Goal: Task Accomplishment & Management: Use online tool/utility

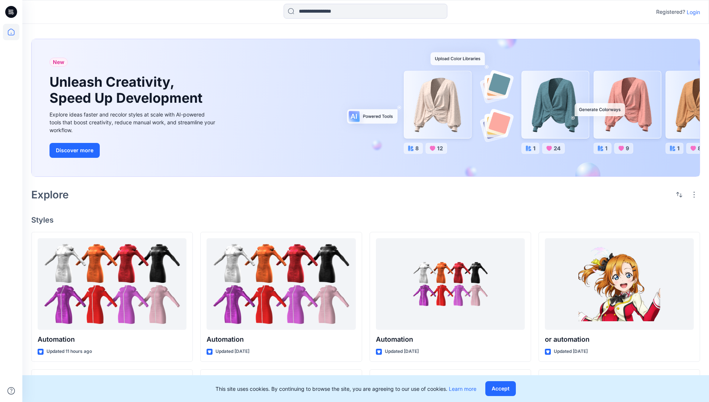
click at [692, 12] on p "Login" at bounding box center [693, 12] width 13 height 8
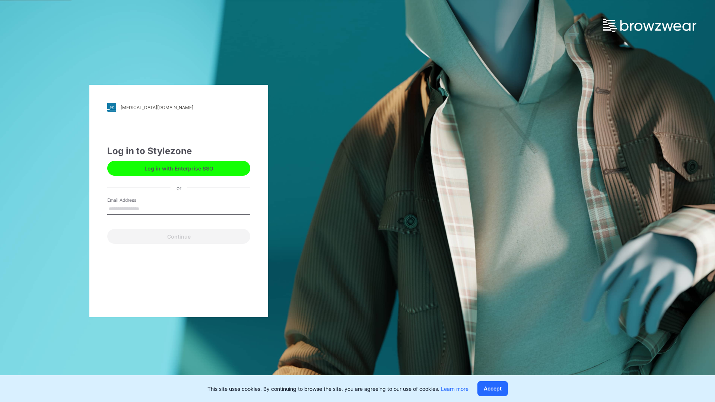
click at [147, 209] on input "Email Address" at bounding box center [178, 209] width 143 height 11
type input "**********"
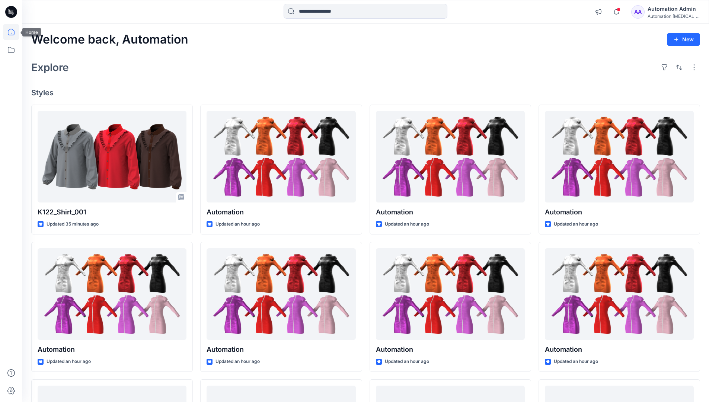
click at [14, 32] on icon at bounding box center [11, 32] width 7 height 7
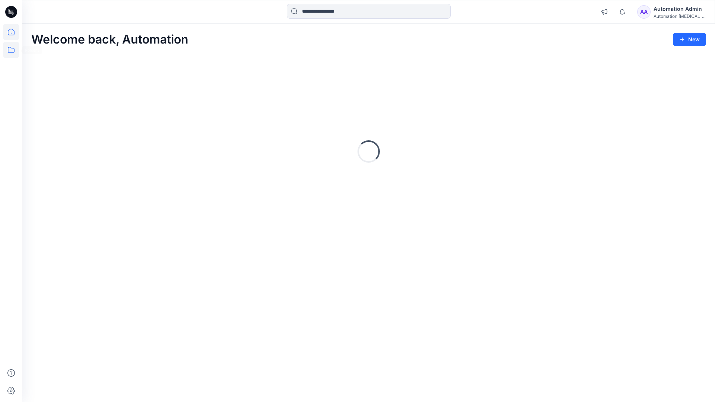
click at [12, 50] on icon at bounding box center [11, 50] width 16 height 16
click at [80, 58] on div at bounding box center [70, 58] width 85 height 15
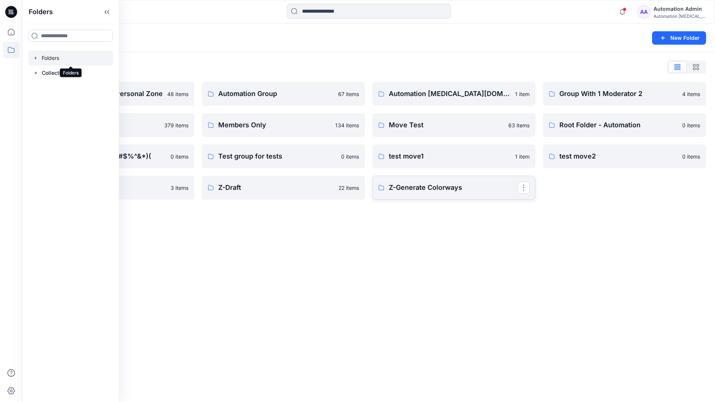
click at [428, 191] on p "Z-Generate Colorways" at bounding box center [453, 187] width 129 height 10
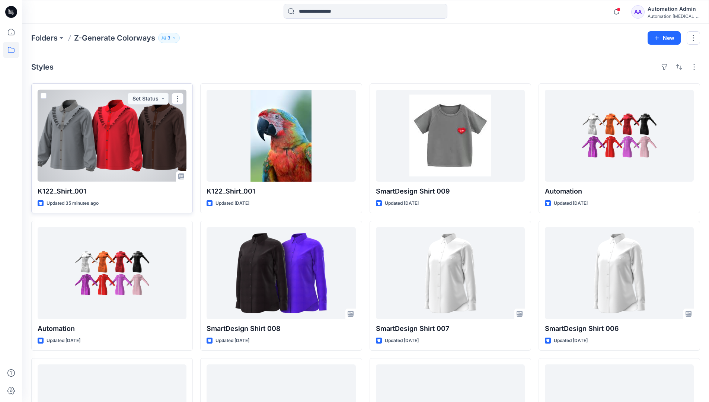
click at [43, 95] on span at bounding box center [44, 96] width 6 height 6
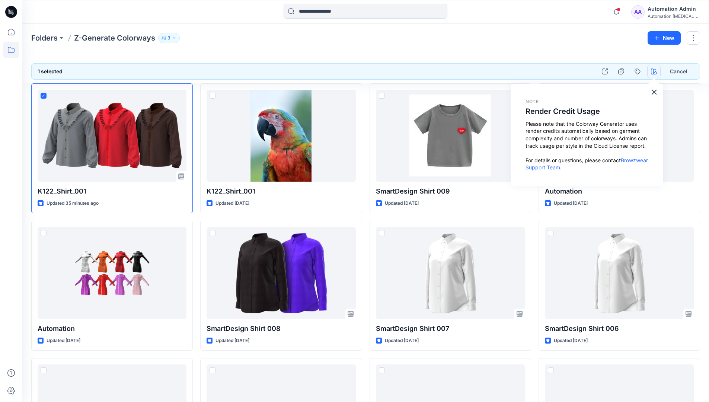
click at [652, 69] on icon "button" at bounding box center [654, 72] width 6 height 6
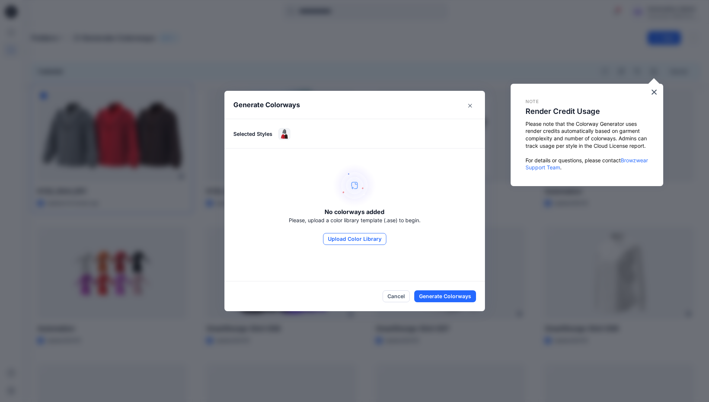
click at [376, 240] on button "Upload Color Library" at bounding box center [354, 239] width 63 height 12
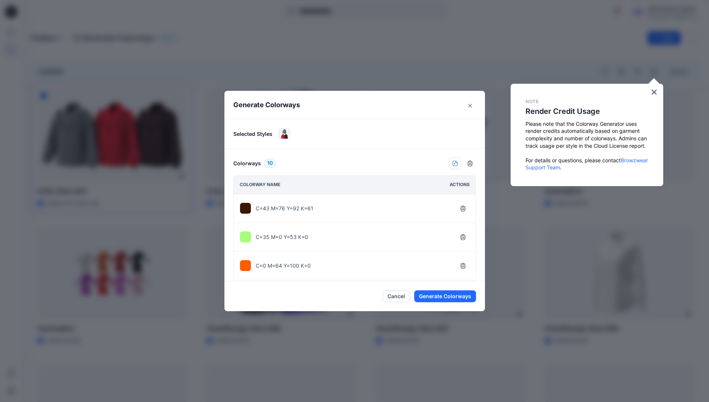
click at [452, 162] on button "button" at bounding box center [456, 164] width 12 height 12
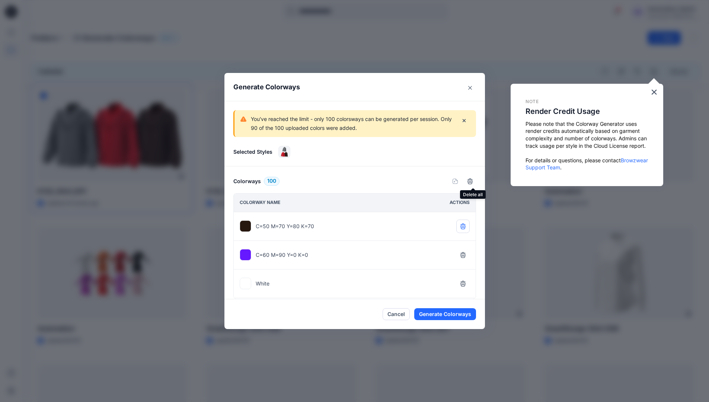
click at [464, 225] on icon "button" at bounding box center [463, 226] width 6 height 6
click at [466, 229] on icon "button" at bounding box center [463, 226] width 6 height 6
click at [472, 88] on icon "Close" at bounding box center [471, 88] width 4 height 4
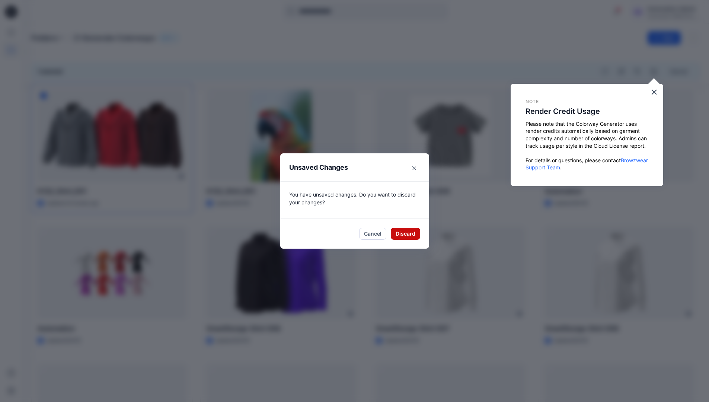
click at [407, 235] on button "Discard" at bounding box center [405, 234] width 29 height 12
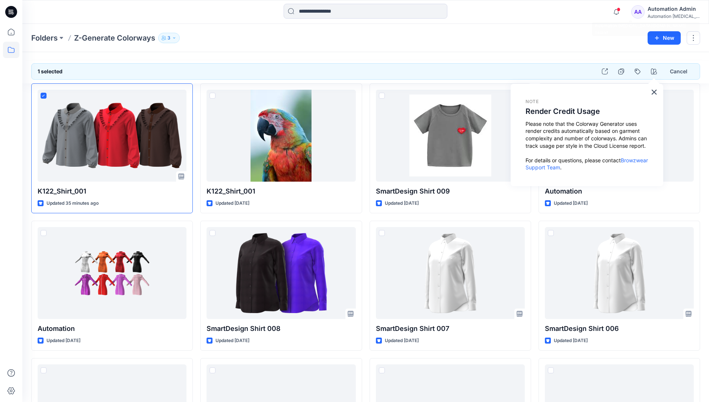
click at [660, 14] on div "Automation [MEDICAL_DATA]..." at bounding box center [674, 16] width 52 height 6
